Goal: Task Accomplishment & Management: Complete application form

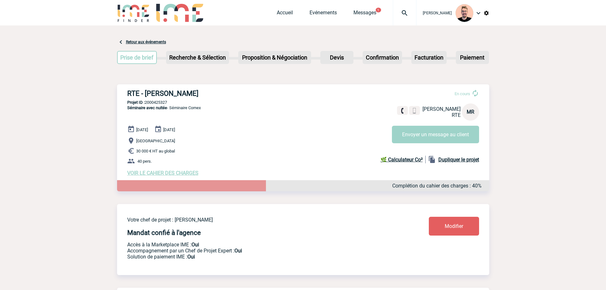
click at [401, 10] on img at bounding box center [404, 13] width 23 height 8
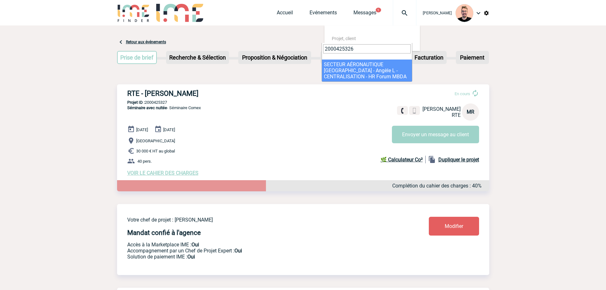
type input "2000425326"
select select "24827"
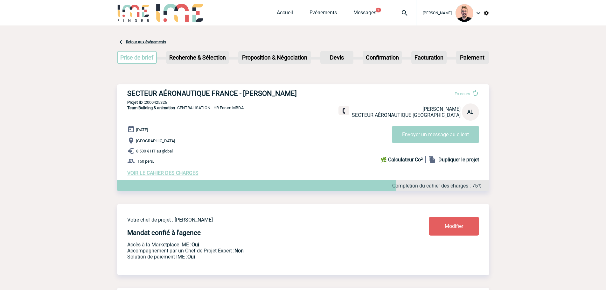
drag, startPoint x: 245, startPoint y: 93, endPoint x: 297, endPoint y: 91, distance: 52.8
click at [297, 91] on h3 "SECTEUR AÉRONAUTIQUE FRANCE - Angèle LANGLAIS" at bounding box center [222, 93] width 191 height 8
copy h3 "Angèle LANGLAIS"
click at [136, 11] on img at bounding box center [133, 13] width 33 height 18
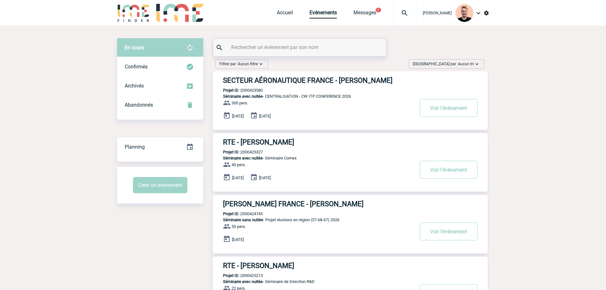
click at [127, 12] on img at bounding box center [133, 13] width 33 height 18
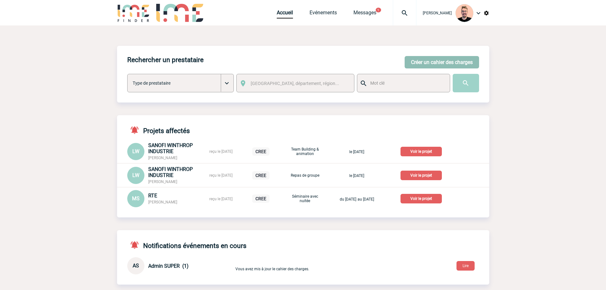
click at [438, 59] on button "Créer un cahier des charges" at bounding box center [441, 62] width 74 height 12
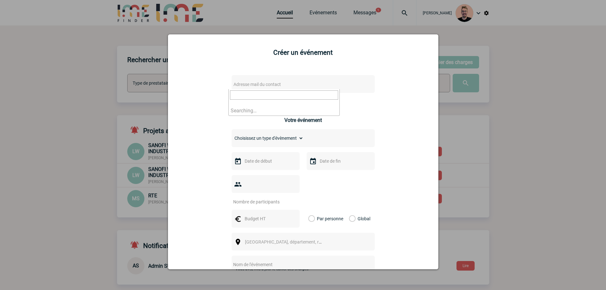
click at [243, 86] on span "Adresse mail du contact" at bounding box center [256, 84] width 47 height 5
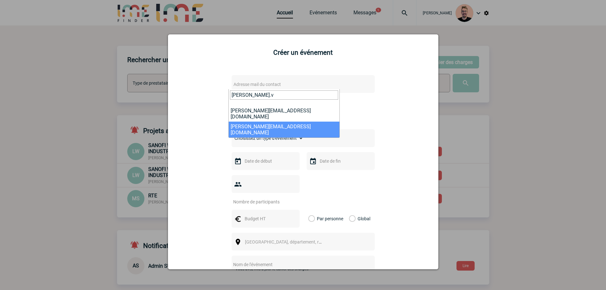
type input "severine.v"
select select "132805"
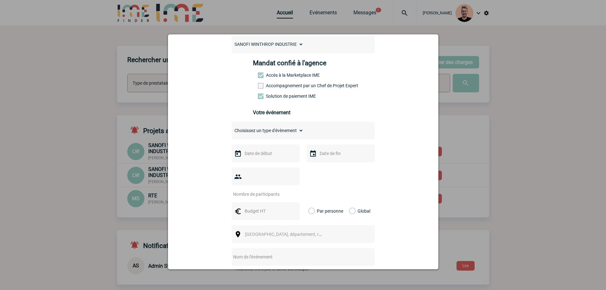
scroll to position [95, 0]
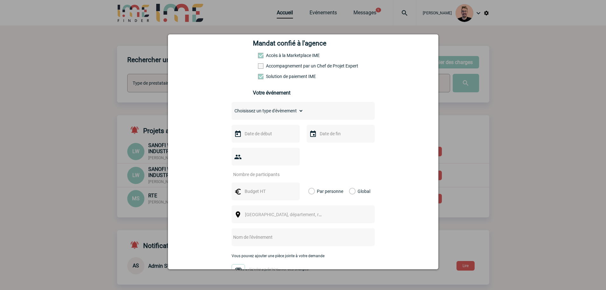
click at [275, 114] on select "Choisissez un type d'évènement Séminaire avec nuitée Séminaire sans nuitée Repa…" at bounding box center [267, 110] width 72 height 9
select select "1"
click at [231, 108] on select "Choisissez un type d'évènement Séminaire avec nuitée Séminaire sans nuitée Repa…" at bounding box center [267, 110] width 72 height 9
click at [259, 137] on input "text" at bounding box center [265, 133] width 44 height 8
click at [259, 182] on link "9" at bounding box center [260, 183] width 12 height 11
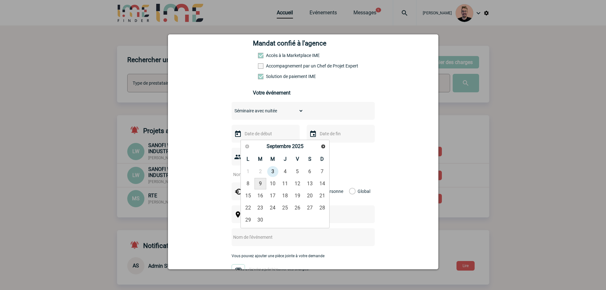
type input "09-09-2025"
click at [325, 137] on input "text" at bounding box center [340, 133] width 44 height 8
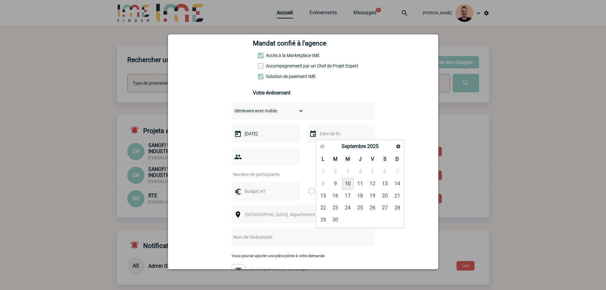
click at [351, 183] on link "10" at bounding box center [348, 183] width 12 height 11
type input "10-09-2025"
click at [250, 163] on div at bounding box center [265, 157] width 68 height 18
click at [251, 170] on input "number" at bounding box center [261, 174] width 60 height 8
type input "15"
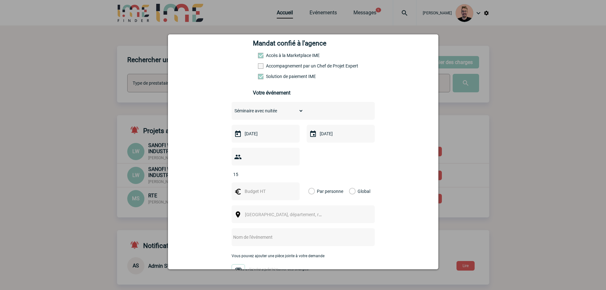
click at [258, 187] on input "text" at bounding box center [265, 191] width 44 height 8
type input "4500"
click at [351, 182] on label "Global" at bounding box center [351, 191] width 4 height 18
click at [0, 0] on input "Global" at bounding box center [0, 0] width 0 height 0
click at [263, 212] on span "Ville, département, région..." at bounding box center [289, 214] width 88 height 5
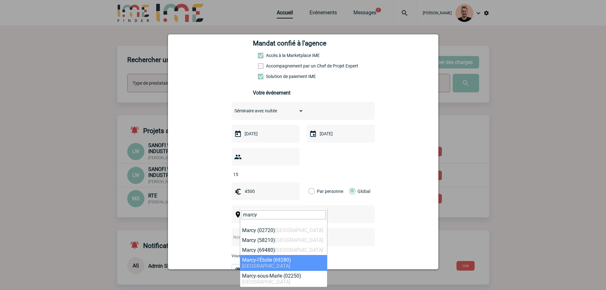
type input "marcy"
select select "36378"
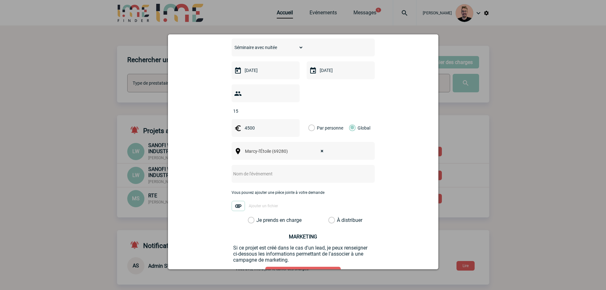
scroll to position [159, 0]
drag, startPoint x: 257, startPoint y: 157, endPoint x: 259, endPoint y: 167, distance: 10.3
click at [257, 164] on div at bounding box center [302, 173] width 143 height 18
click at [259, 169] on input "text" at bounding box center [294, 173] width 126 height 8
paste input "séminaire à la Villa Etoilée"
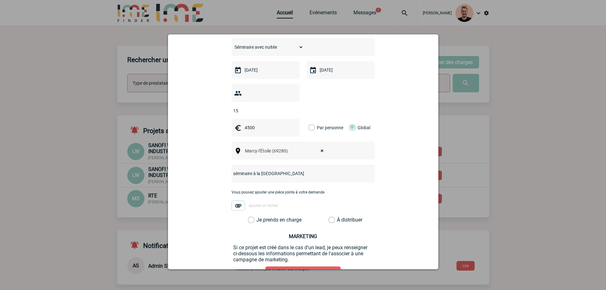
drag, startPoint x: 233, startPoint y: 163, endPoint x: 203, endPoint y: 168, distance: 30.6
click at [203, 168] on div "severine.vitet@sanofi.com severine.vitet@sanofi.com Vous cherchez à assigner le…" at bounding box center [303, 108] width 254 height 396
click at [232, 169] on input "Séminaire à la Villa Etoilée" at bounding box center [294, 173] width 126 height 8
type input "CENTRALISATION - Séminaire à la Villa Etoilée"
click at [255, 217] on label "Je prends en charge" at bounding box center [253, 220] width 11 height 6
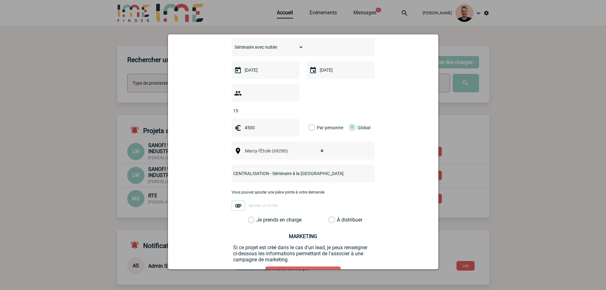
click at [0, 0] on input "Je prends en charge" at bounding box center [0, 0] width 0 height 0
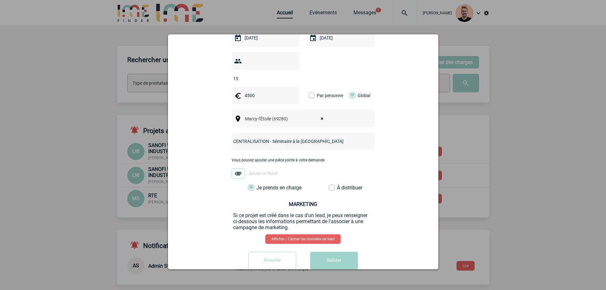
scroll to position [196, 0]
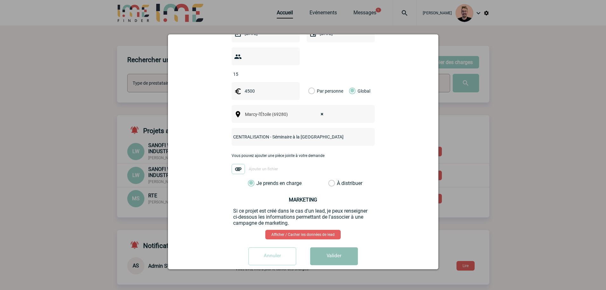
click at [337, 247] on button "Valider" at bounding box center [334, 256] width 48 height 18
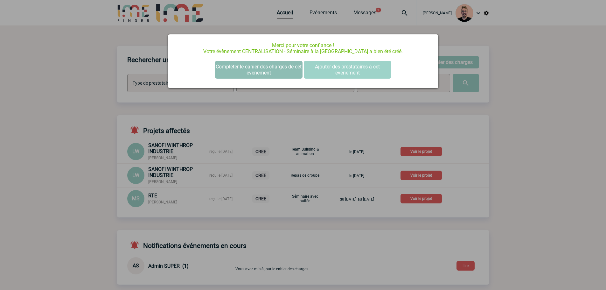
click at [238, 66] on button "Compléter le cahier des charges de cet événement" at bounding box center [258, 70] width 87 height 18
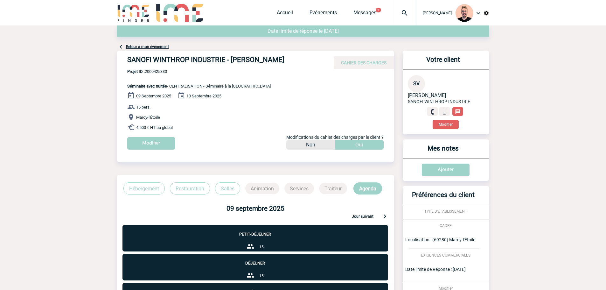
click at [156, 71] on span "Projet ID : 2000425330" at bounding box center [198, 71] width 143 height 5
click at [161, 72] on span "Projet ID : 2000425330" at bounding box center [198, 71] width 143 height 5
copy span "2000425330"
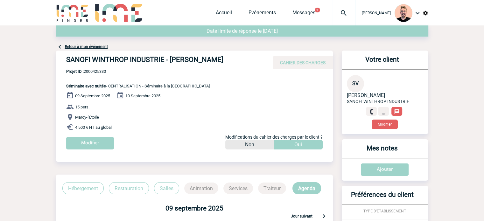
click at [208, 55] on div "SANOFI WINTHROP INDUSTRIE - Séverine VITET CAHIER DES CHARGES" at bounding box center [194, 60] width 277 height 18
drag, startPoint x: 215, startPoint y: 60, endPoint x: 66, endPoint y: 63, distance: 148.8
click at [66, 63] on h4 "SANOFI WINTHROP INDUSTRIE - [PERSON_NAME]" at bounding box center [161, 61] width 191 height 11
copy h4 "SANOFI WINTHROP INDUSTRIE - [PERSON_NAME]"
click at [93, 71] on span "Projet ID : 2000425330" at bounding box center [137, 71] width 143 height 5
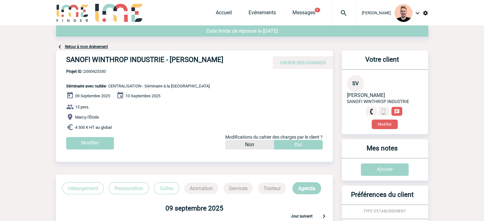
click at [97, 73] on span "Projet ID : 2000425330" at bounding box center [137, 71] width 143 height 5
copy span "2000425330"
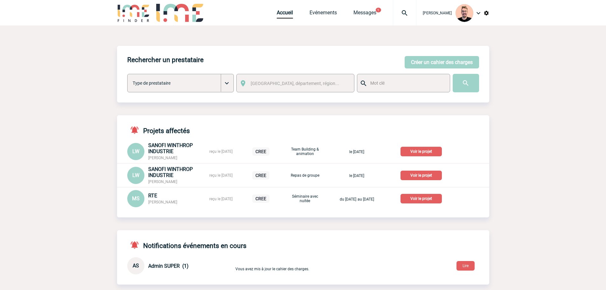
click at [400, 17] on div at bounding box center [405, 12] width 24 height 25
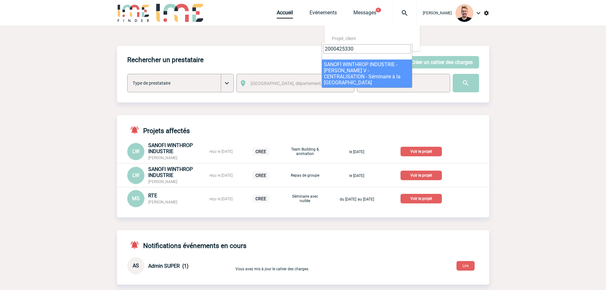
type input "2000425330"
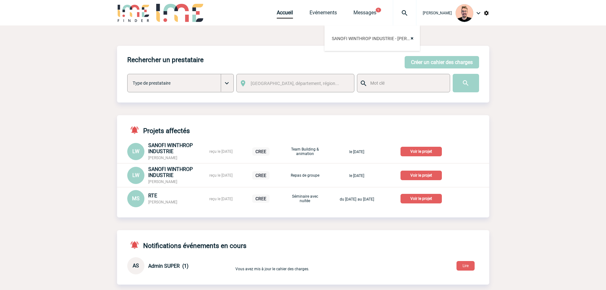
select select "24831"
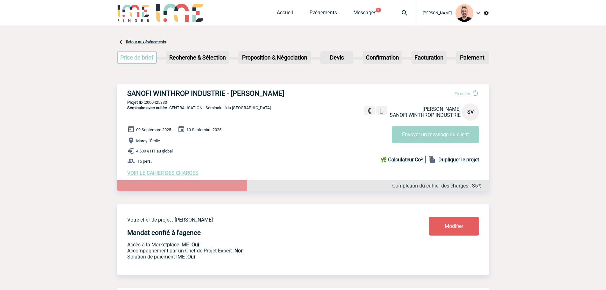
click at [266, 91] on h3 "SANOFI WINTHROP INDUSTRIE - [PERSON_NAME]" at bounding box center [222, 93] width 191 height 8
copy h3 "VITET"
click at [248, 93] on h3 "SANOFI WINTHROP INDUSTRIE - [PERSON_NAME]" at bounding box center [222, 93] width 191 height 8
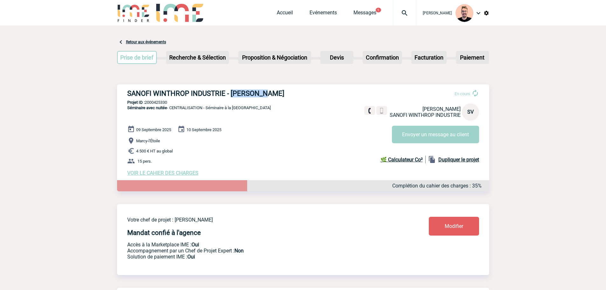
copy h3 "[PERSON_NAME]"
click at [248, 94] on h3 "SANOFI WINTHROP INDUSTRIE - [PERSON_NAME]" at bounding box center [222, 93] width 191 height 8
drag, startPoint x: 230, startPoint y: 93, endPoint x: 278, endPoint y: 93, distance: 47.4
click at [278, 93] on h3 "SANOFI WINTHROP INDUSTRIE - [PERSON_NAME]" at bounding box center [222, 93] width 191 height 8
copy h3 "[PERSON_NAME]"
